Goal: Find specific page/section: Find specific page/section

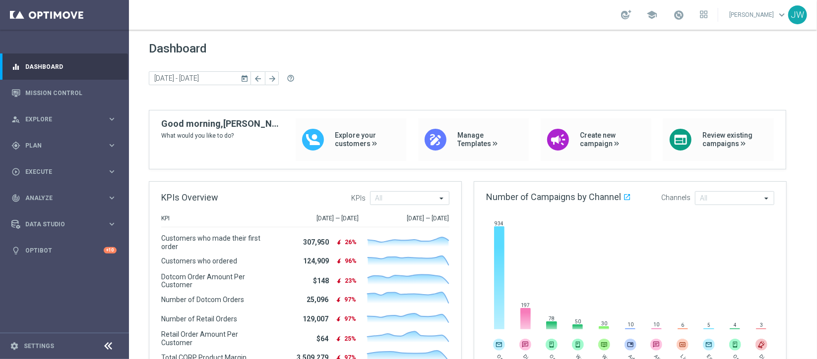
drag, startPoint x: 465, startPoint y: 5, endPoint x: 389, endPoint y: 14, distance: 75.8
click at [389, 14] on div "school [PERSON_NAME] keyboard_arrow_down JW" at bounding box center [473, 15] width 688 height 30
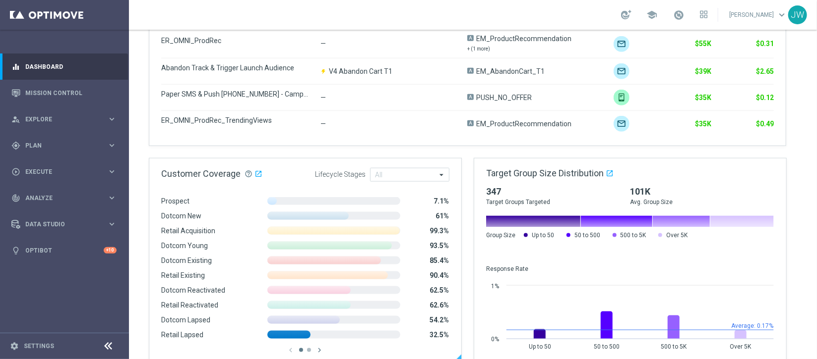
scroll to position [669, 0]
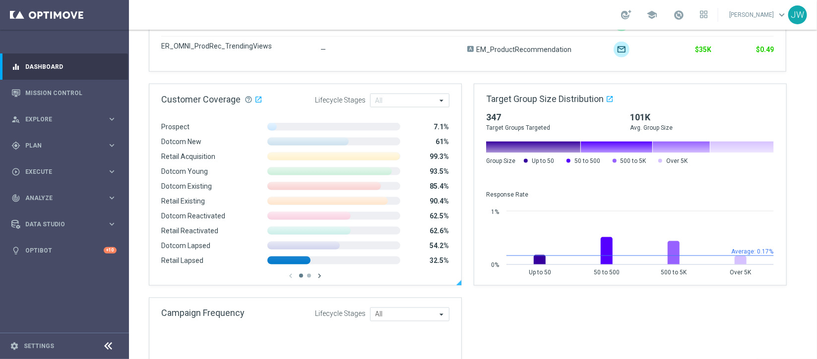
click at [321, 239] on icon "chevron_right" at bounding box center [319, 276] width 9 height 9
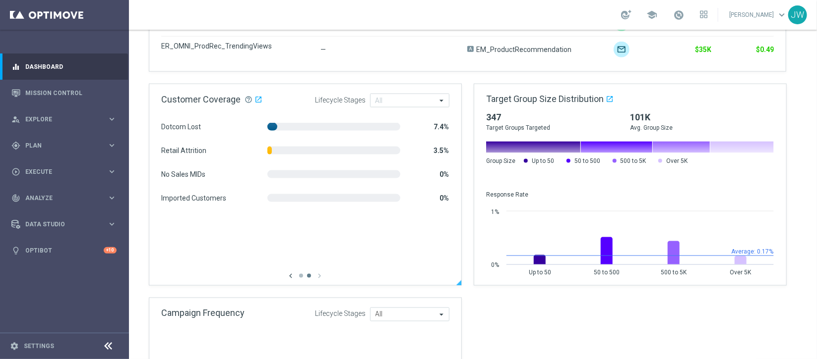
click at [291, 239] on icon "chevron_left" at bounding box center [290, 276] width 9 height 9
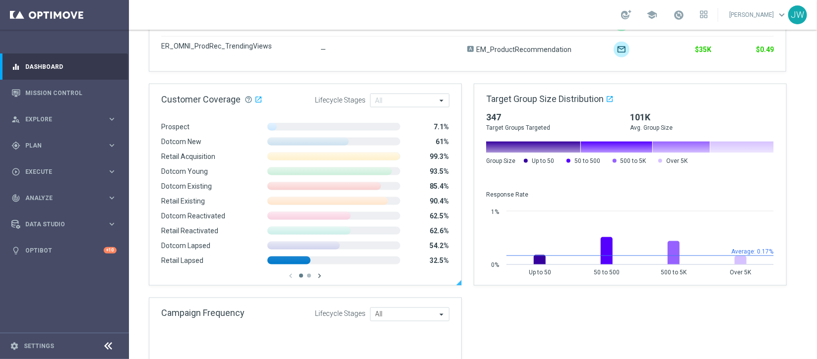
click at [320, 239] on icon "chevron_right" at bounding box center [319, 276] width 9 height 9
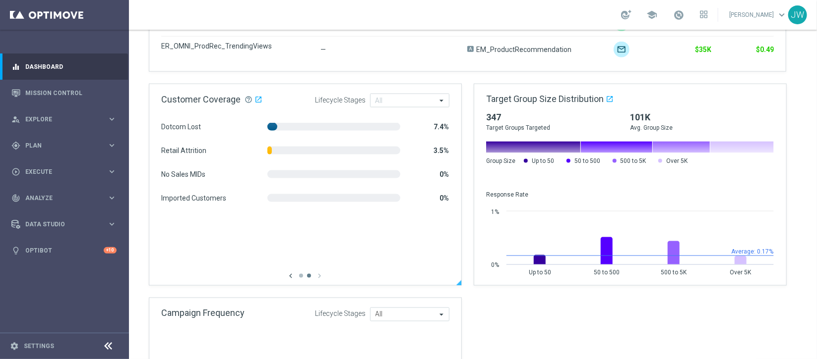
click at [289, 239] on icon "chevron_left" at bounding box center [290, 276] width 9 height 9
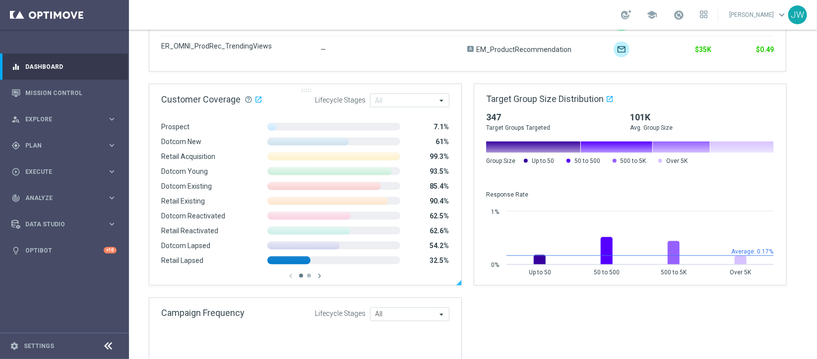
click at [247, 103] on span "Customer Coverage help_outline" at bounding box center [206, 99] width 91 height 10
